Goal: Find specific page/section: Find specific page/section

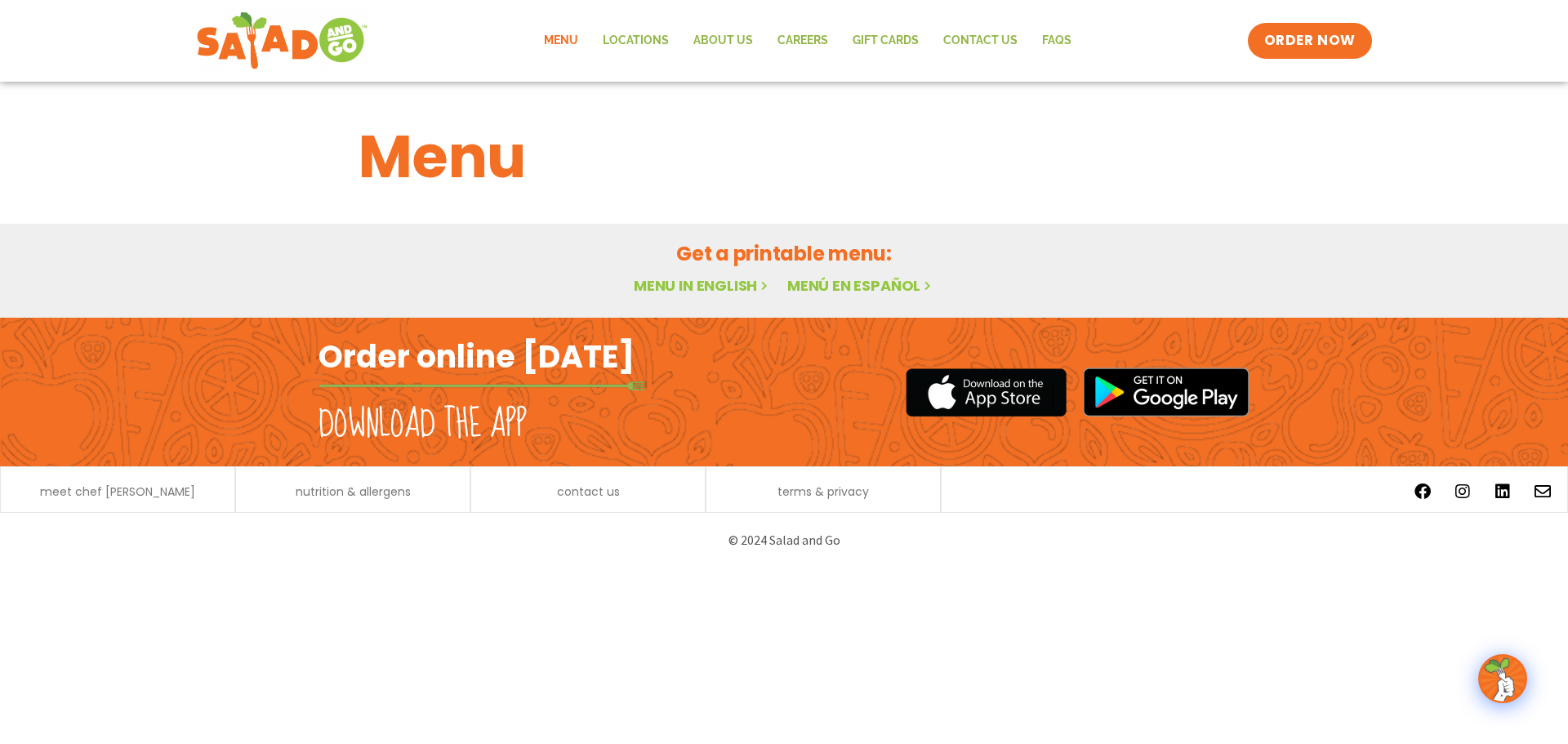
click at [726, 277] on link "Menu in English" at bounding box center [703, 286] width 137 height 20
click at [676, 287] on link "Menu in English" at bounding box center [703, 286] width 137 height 20
click at [565, 38] on link "Menu" at bounding box center [561, 40] width 59 height 38
click at [860, 293] on link "Menú en español" at bounding box center [861, 286] width 147 height 20
click at [860, 287] on link "Menú en español" at bounding box center [861, 286] width 147 height 20
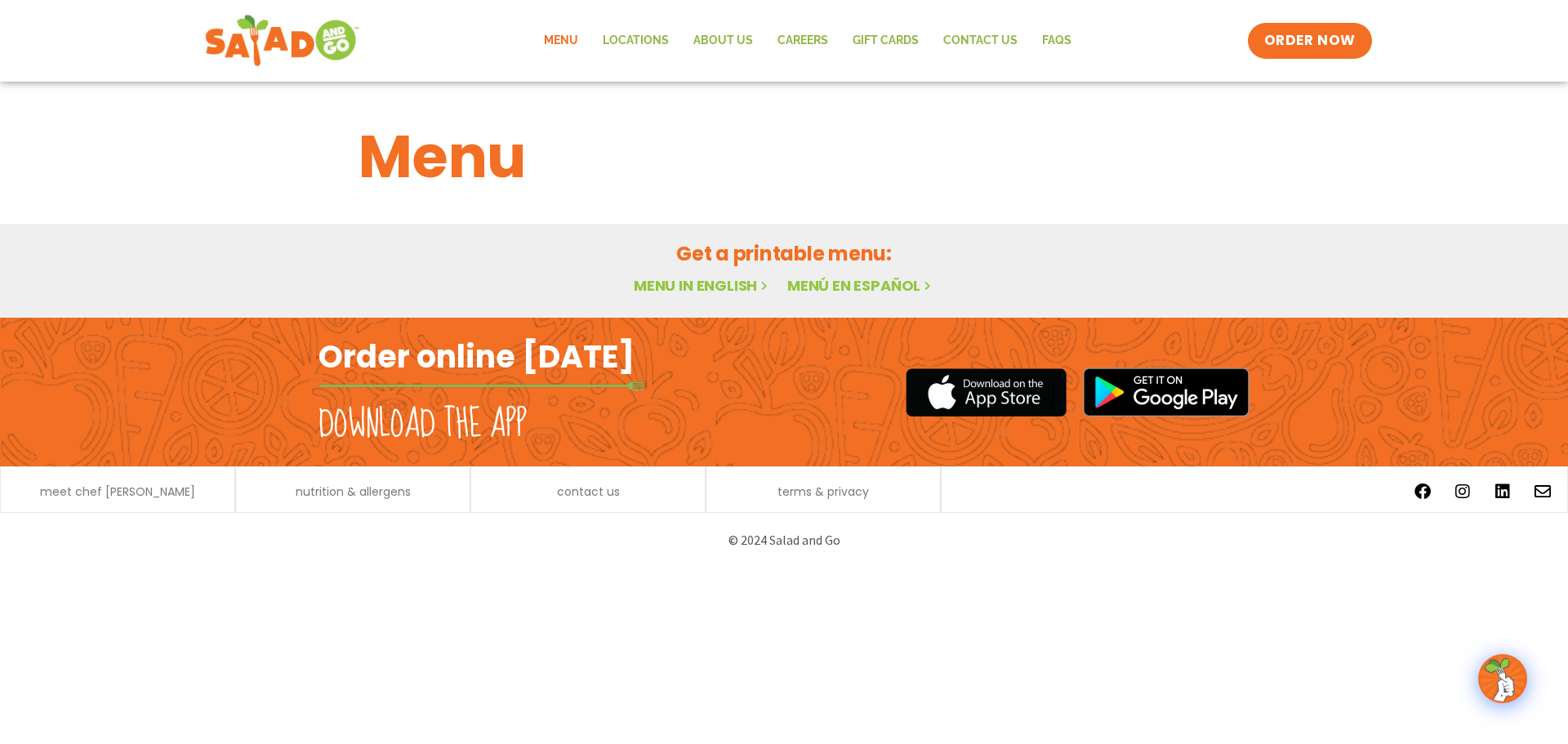
click at [270, 72] on link at bounding box center [282, 40] width 172 height 65
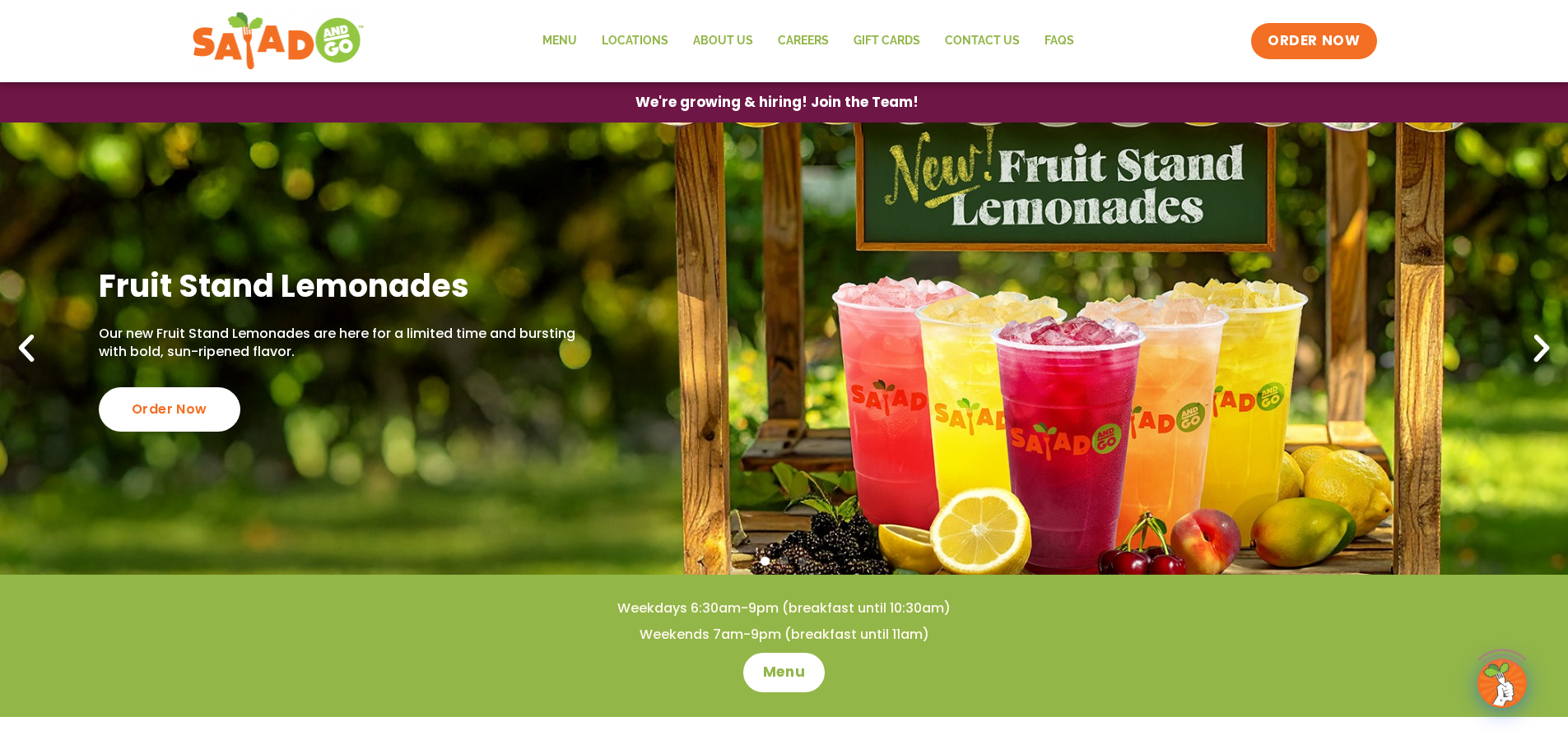
click at [529, 46] on div "Menu Locations About Us Careers GIFT CARDS Contact Us FAQs Menu Menu Locations …" at bounding box center [784, 41] width 1185 height 65
click at [598, 29] on link "Locations" at bounding box center [634, 41] width 91 height 38
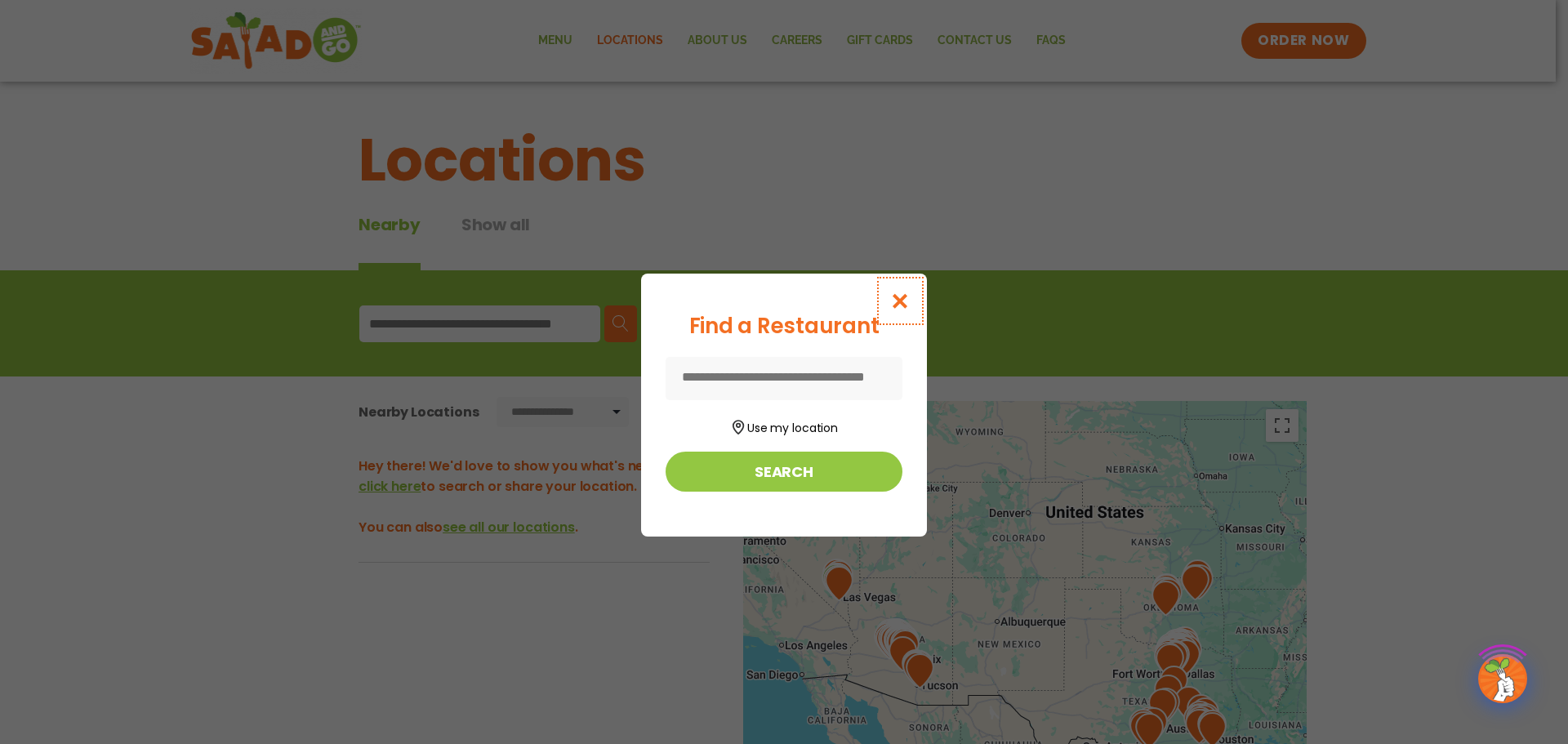
click at [899, 295] on icon "Close modal" at bounding box center [900, 301] width 20 height 17
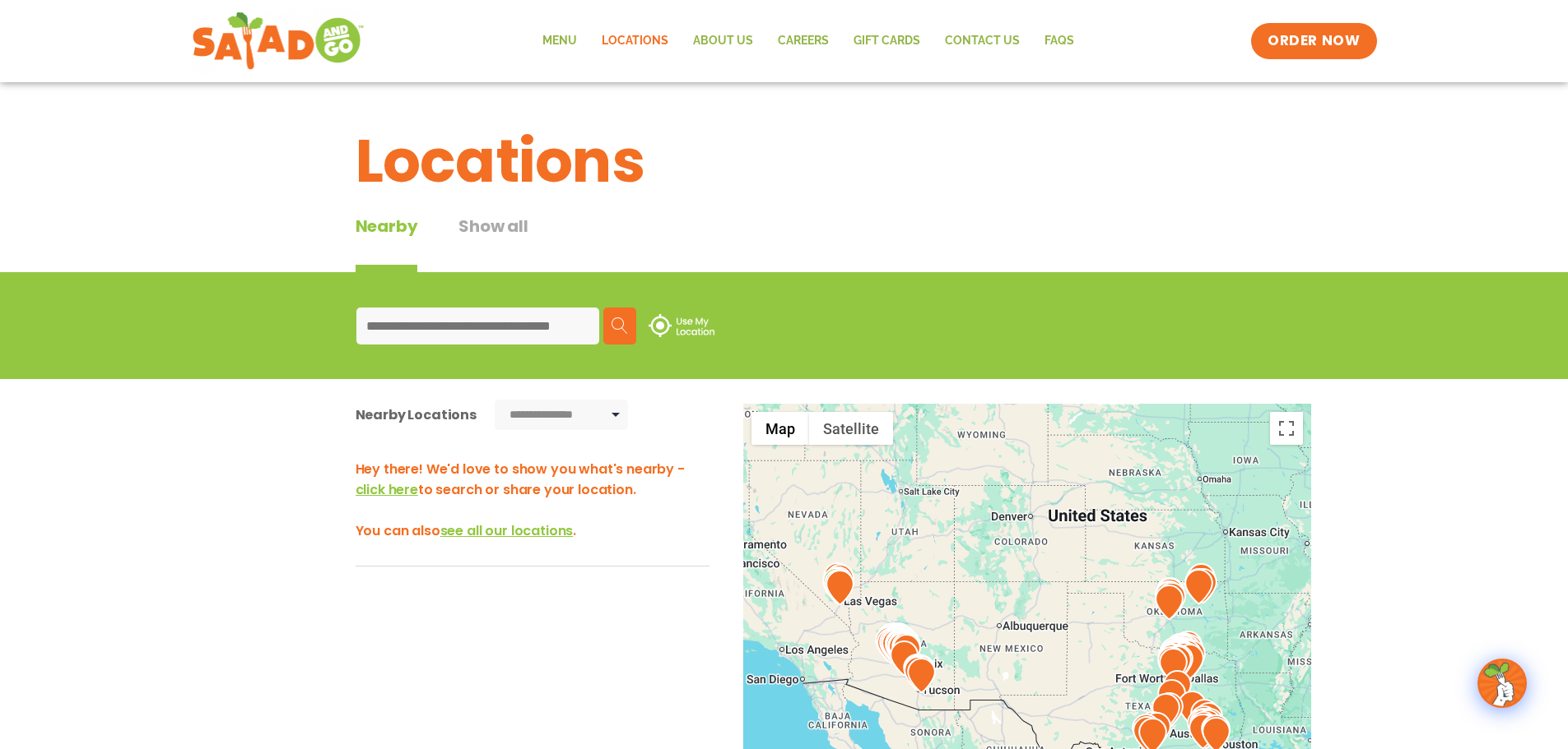
click at [404, 321] on input at bounding box center [477, 326] width 242 height 37
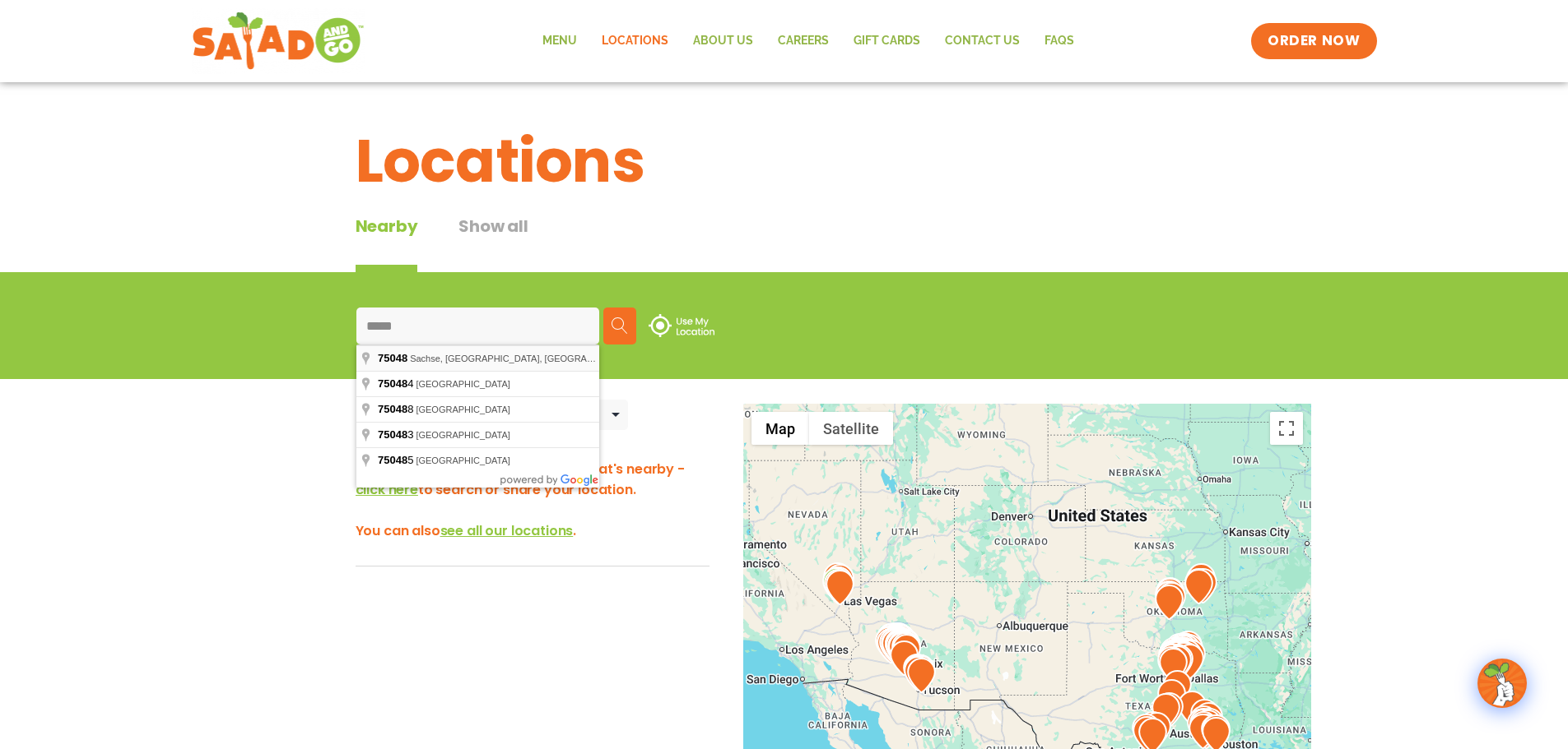
type input "**********"
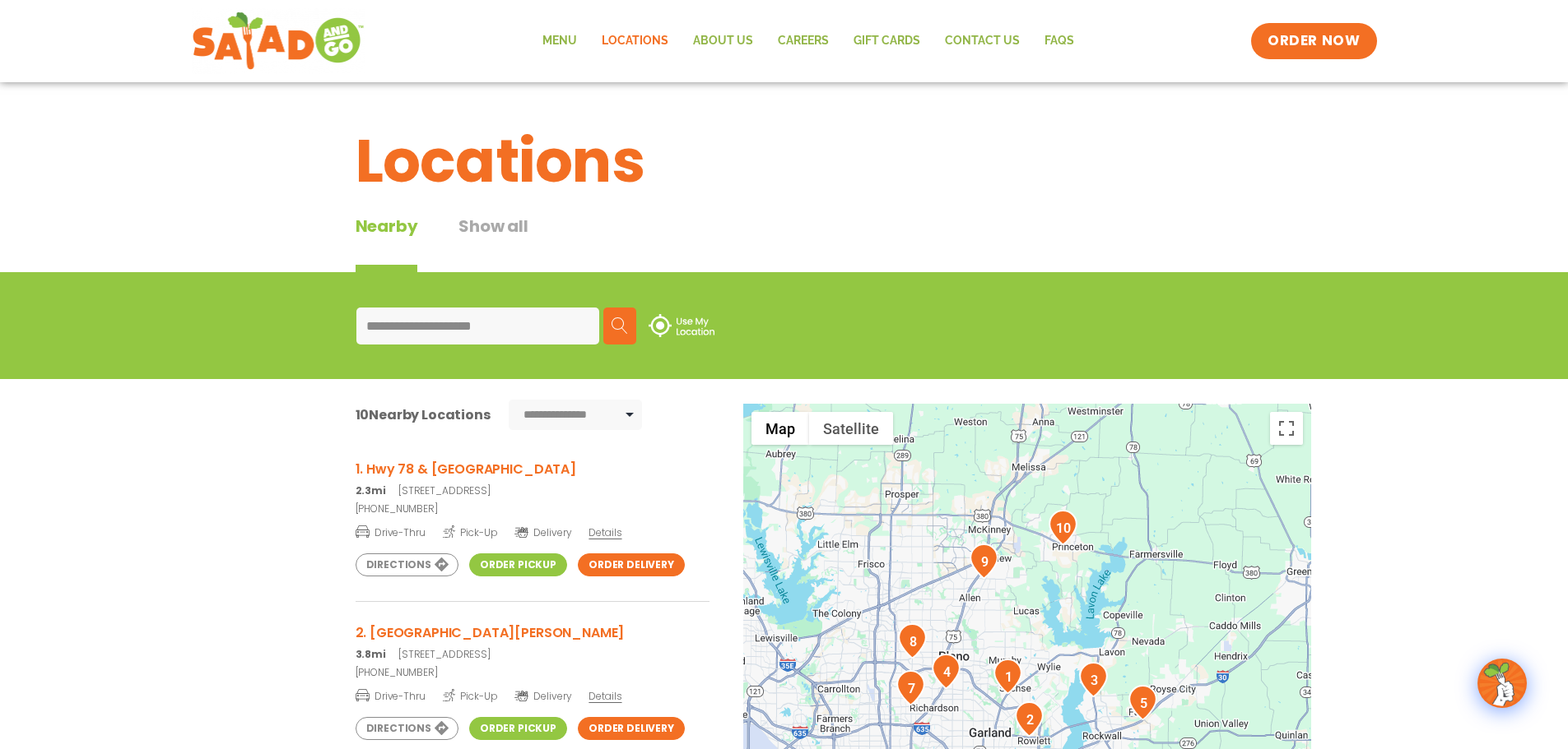
click at [611, 569] on link "Order Delivery" at bounding box center [631, 565] width 107 height 23
